Goal: Find specific page/section: Find specific page/section

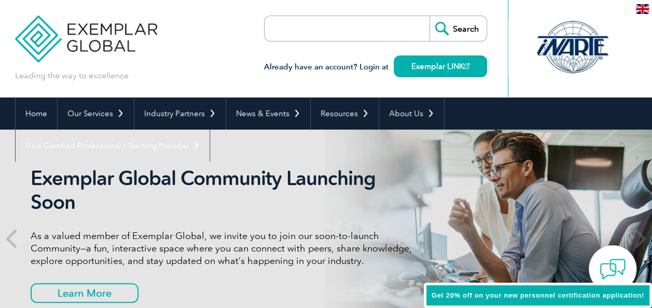
scroll to position [12, 0]
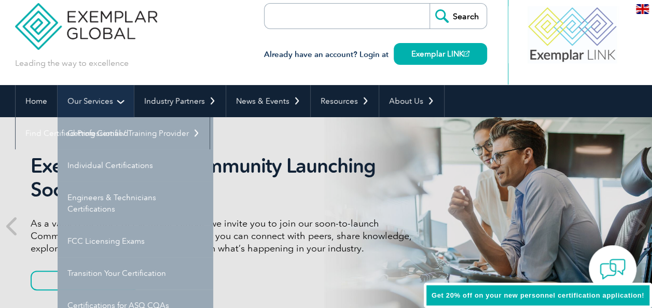
click at [111, 101] on link "Our Services" at bounding box center [96, 101] width 76 height 32
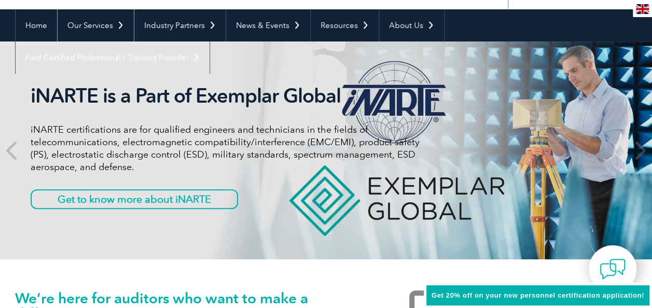
scroll to position [88, 0]
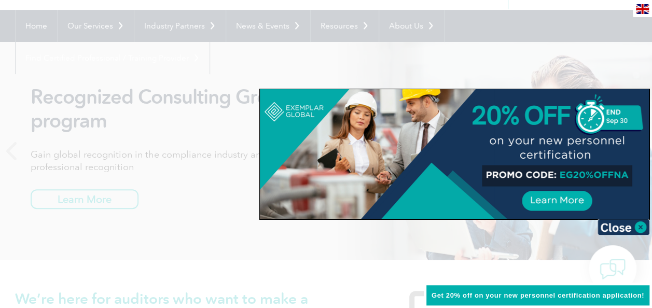
click at [565, 197] on div at bounding box center [454, 154] width 389 height 130
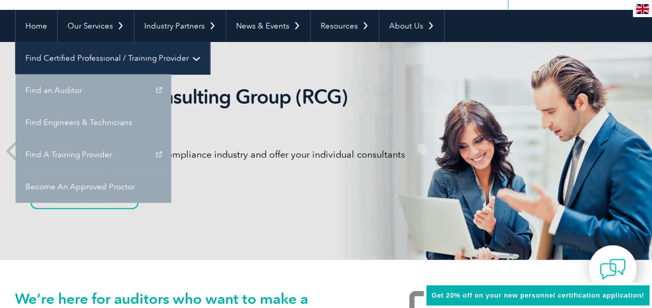
click at [210, 42] on link "Find Certified Professional / Training Provider" at bounding box center [113, 58] width 194 height 32
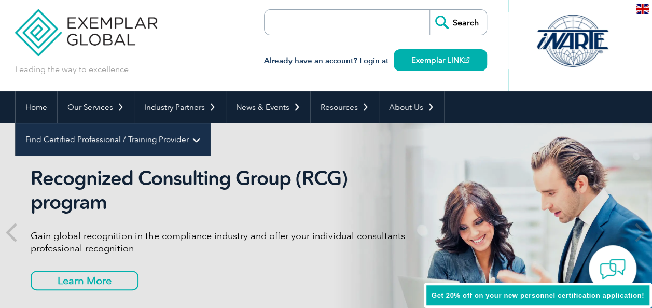
scroll to position [0, 0]
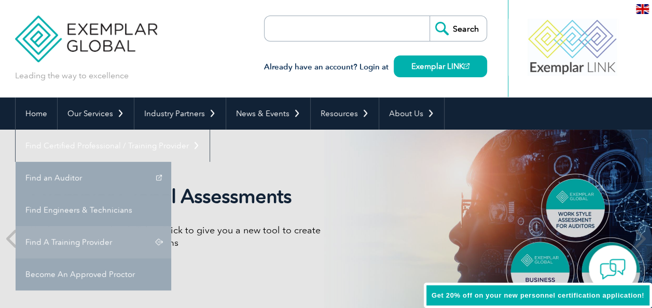
click at [171, 226] on link "Find A Training Provider" at bounding box center [94, 242] width 156 height 32
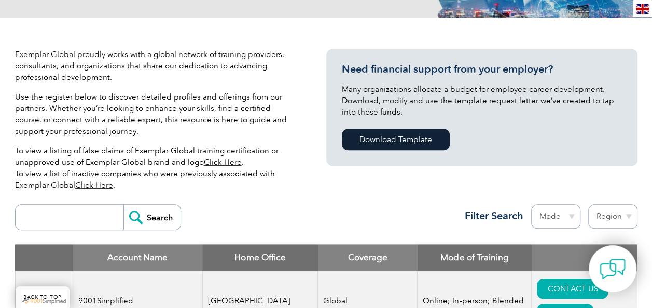
scroll to position [211, 0]
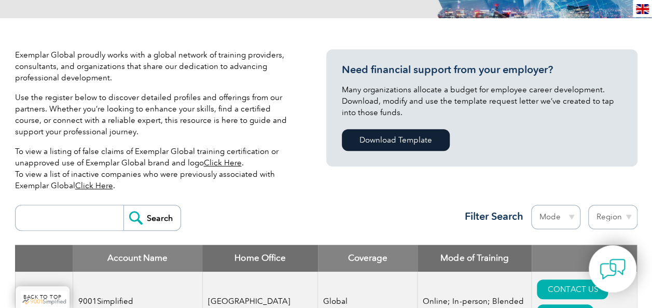
click at [86, 206] on input "search" at bounding box center [72, 218] width 103 height 25
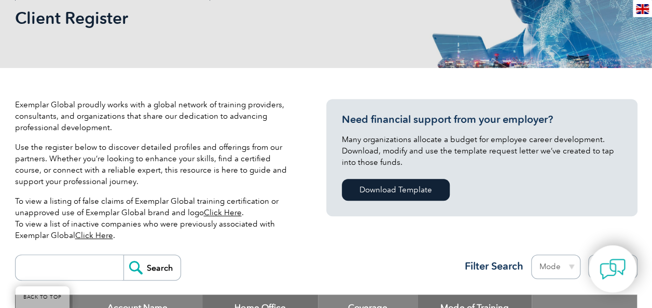
scroll to position [0, 0]
